Goal: Transaction & Acquisition: Purchase product/service

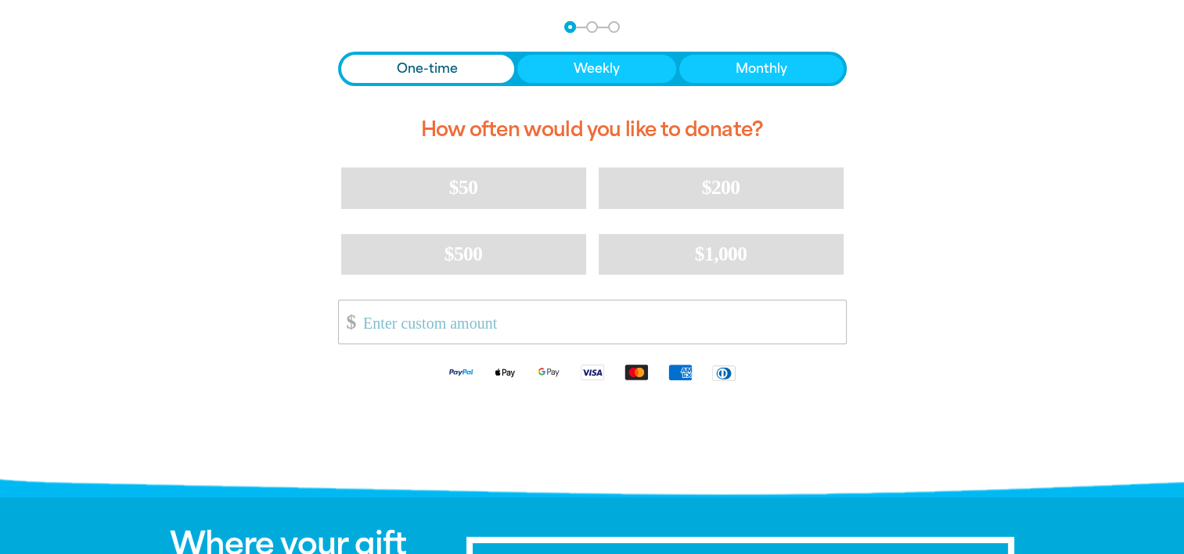
scroll to position [235, 0]
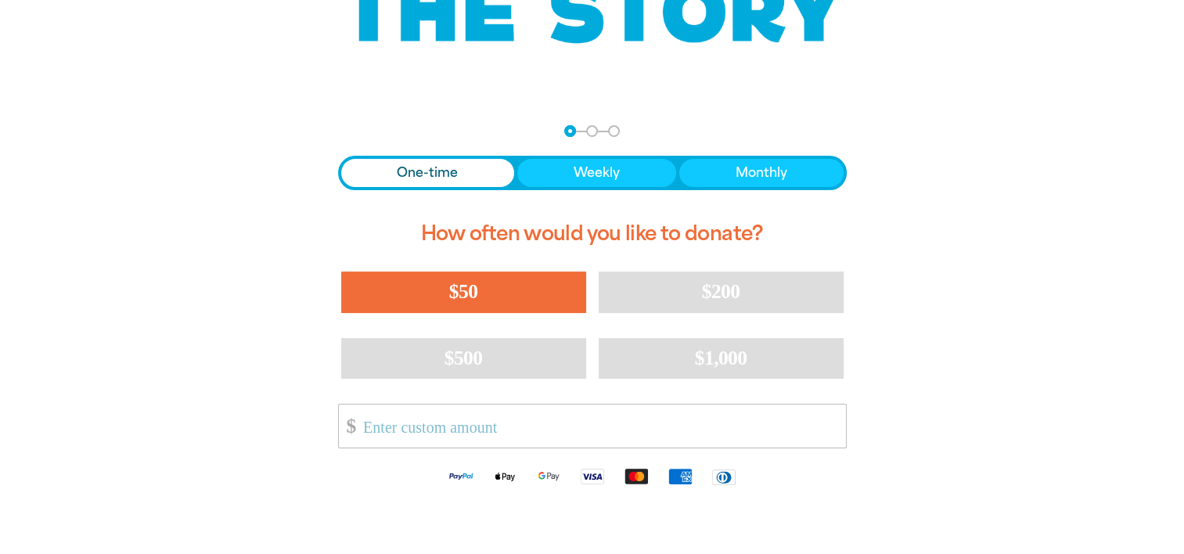
click at [458, 300] on span "$50" at bounding box center [463, 291] width 28 height 23
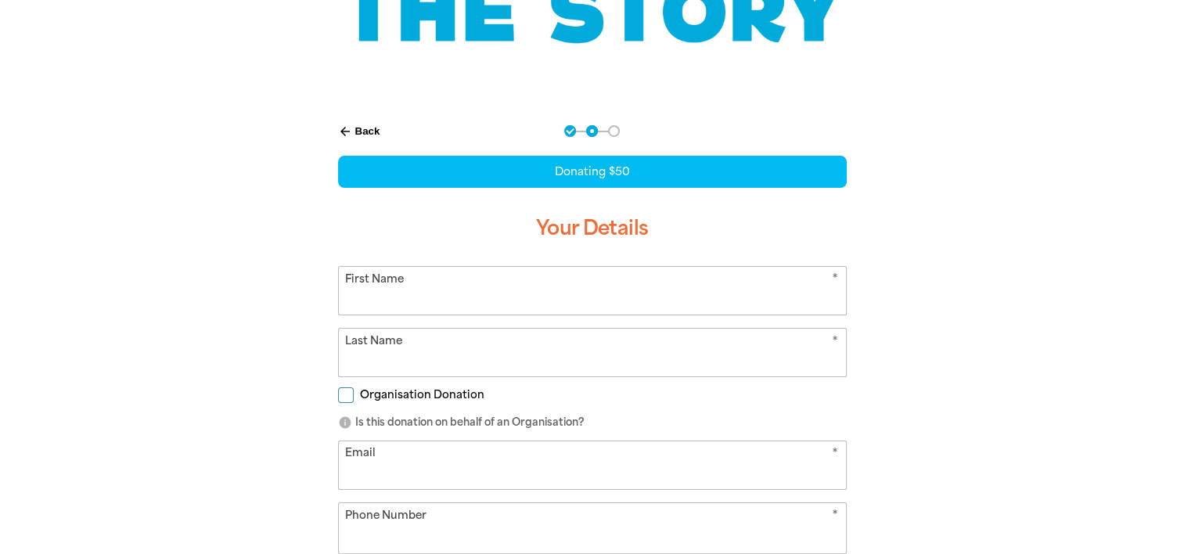
select select "AU"
click at [458, 300] on input "First Name" at bounding box center [592, 291] width 507 height 48
type input "[PERSON_NAME]"
type input "[EMAIL_ADDRESS][DOMAIN_NAME]"
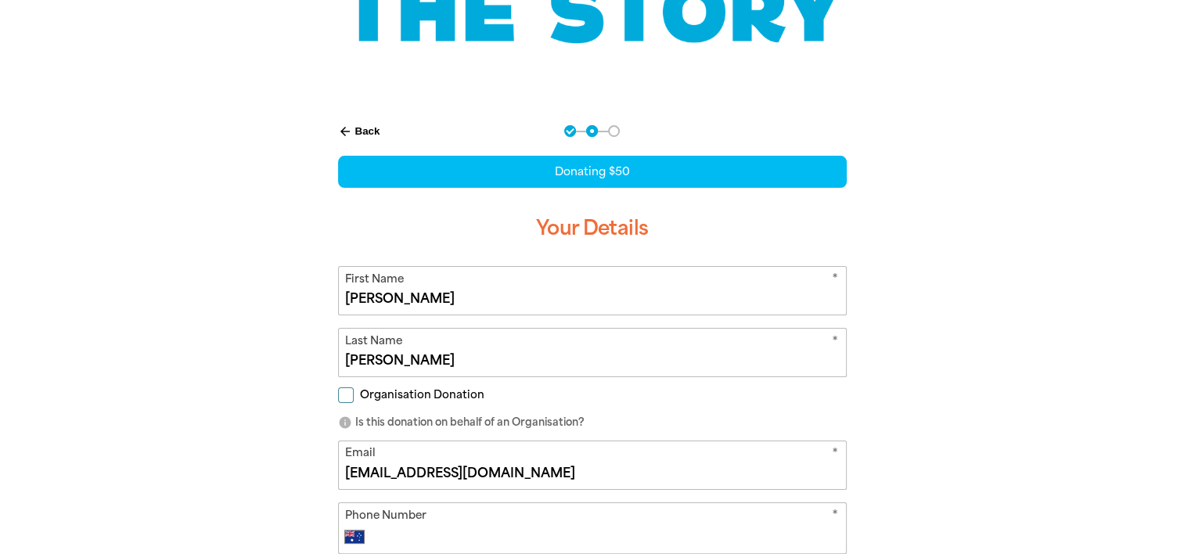
type input "0428 784 479"
type input "[EMAIL_ADDRESS][DOMAIN_NAME]"
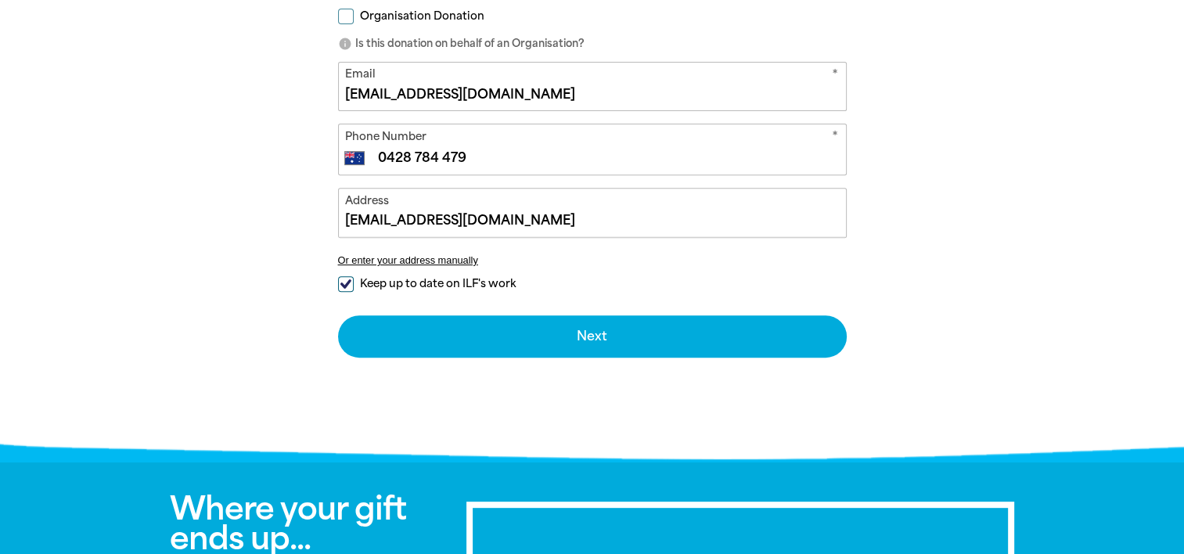
scroll to position [626, 0]
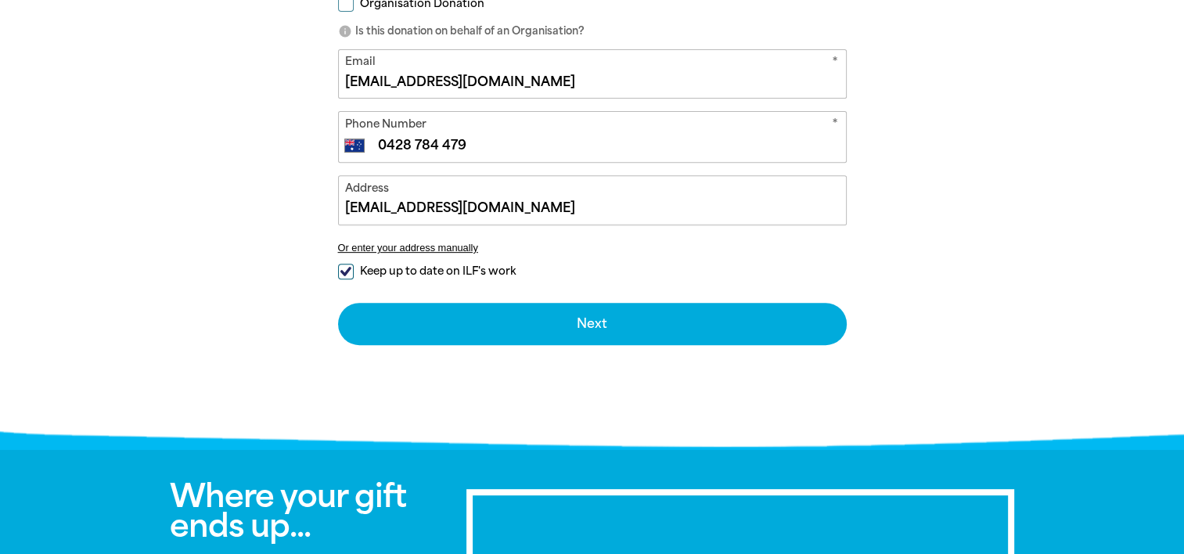
click at [345, 269] on input "Keep up to date on ILF's work" at bounding box center [346, 272] width 16 height 16
checkbox input "false"
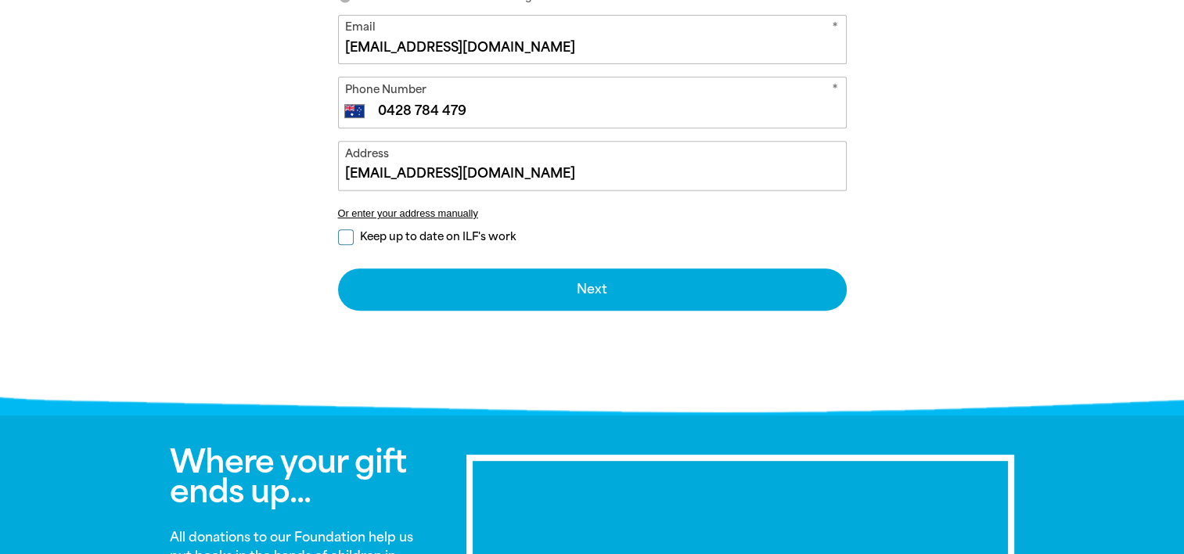
scroll to position [469, 0]
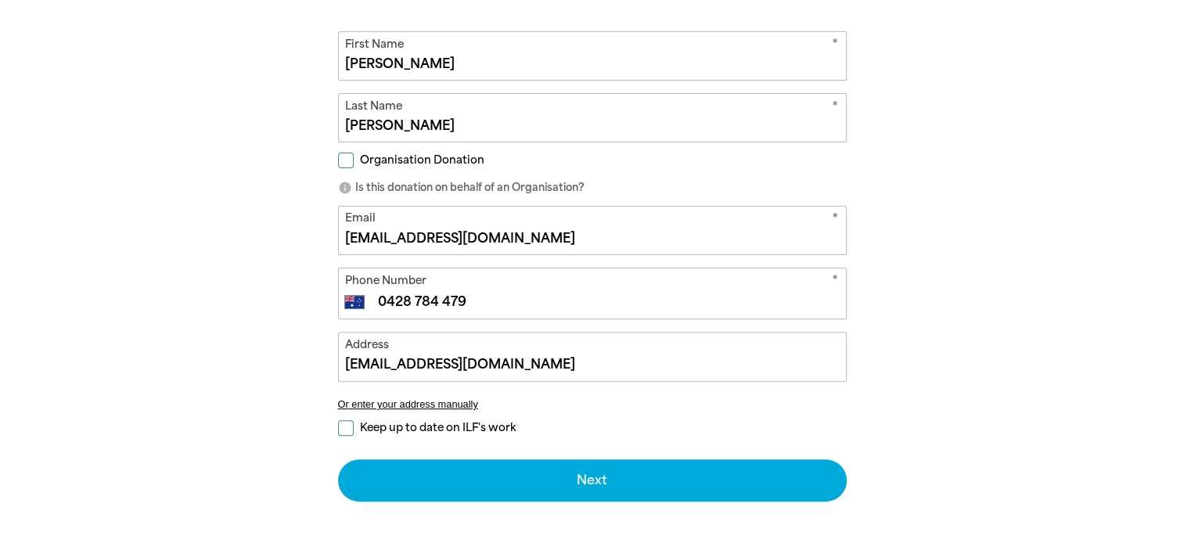
click at [507, 239] on input "[EMAIL_ADDRESS][DOMAIN_NAME]" at bounding box center [592, 231] width 507 height 48
drag, startPoint x: 514, startPoint y: 235, endPoint x: 229, endPoint y: 208, distance: 286.1
click at [229, 208] on div "arrow_back Back Step 1 Step 2 Step 3 Donating $50 Your Details * First Name [PE…" at bounding box center [592, 235] width 939 height 728
type input "[PERSON_NAME][EMAIL_ADDRESS][PERSON_NAME][DOMAIN_NAME]"
click at [929, 185] on div "arrow_back Back Step 1 Step 2 Step 3 Donating $50 Your Details * First Name [PE…" at bounding box center [592, 235] width 939 height 728
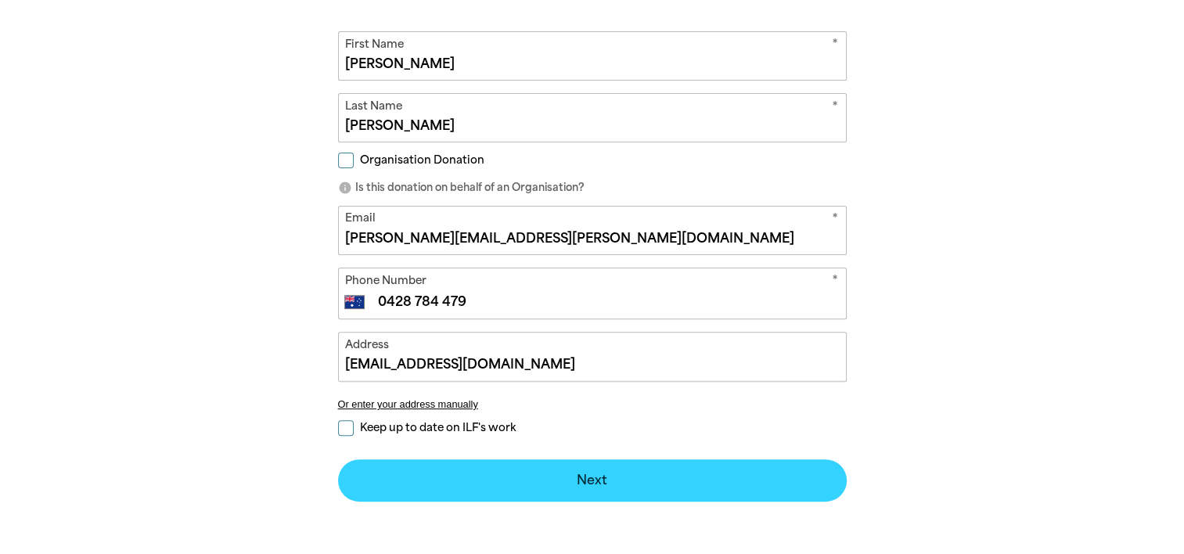
click at [626, 479] on button "Next chevron_right" at bounding box center [592, 480] width 509 height 42
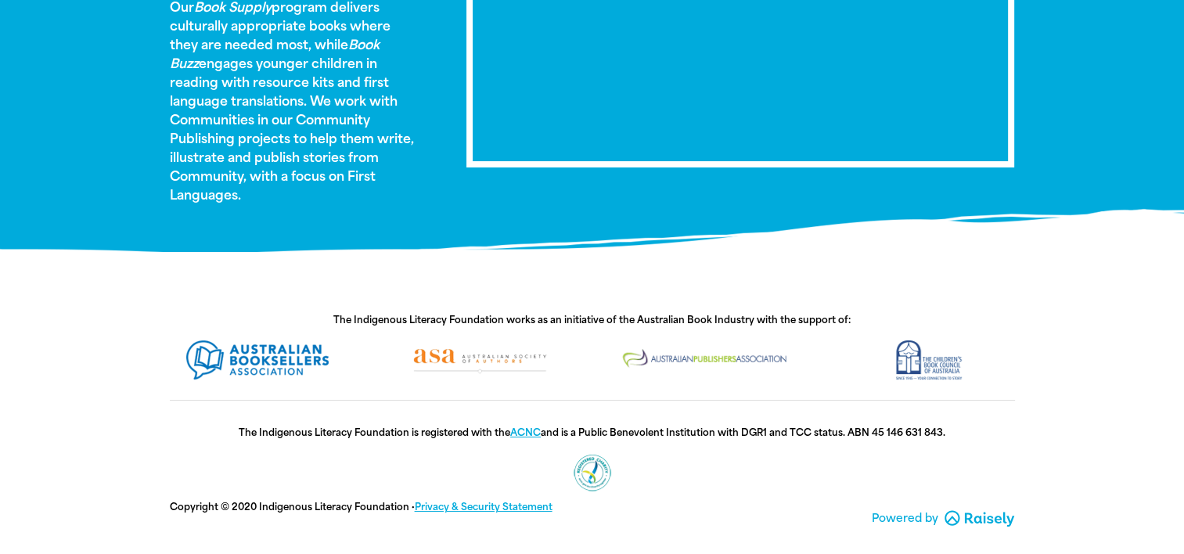
scroll to position [1332, 0]
